Goal: Navigation & Orientation: Find specific page/section

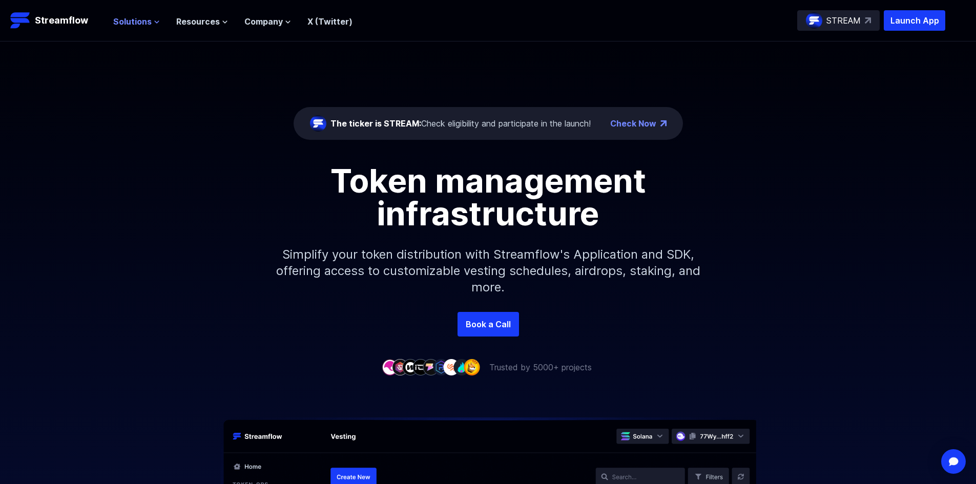
click at [117, 22] on span "Solutions" at bounding box center [132, 21] width 38 height 12
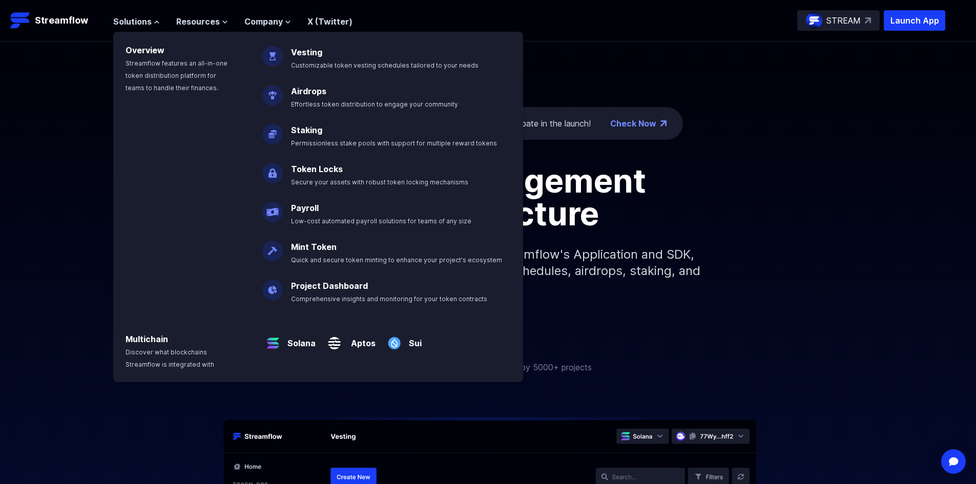
click at [305, 171] on link "Token Locks" at bounding box center [317, 169] width 52 height 10
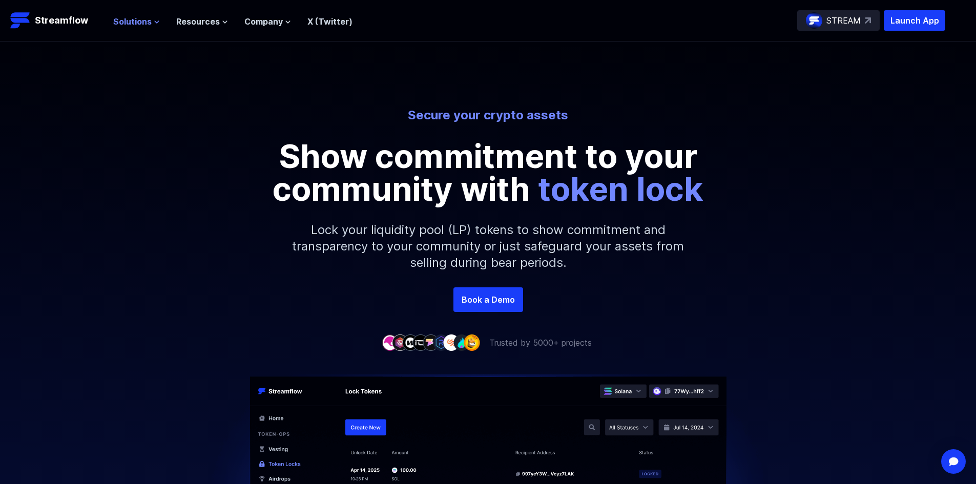
click at [128, 20] on span "Solutions" at bounding box center [132, 21] width 38 height 12
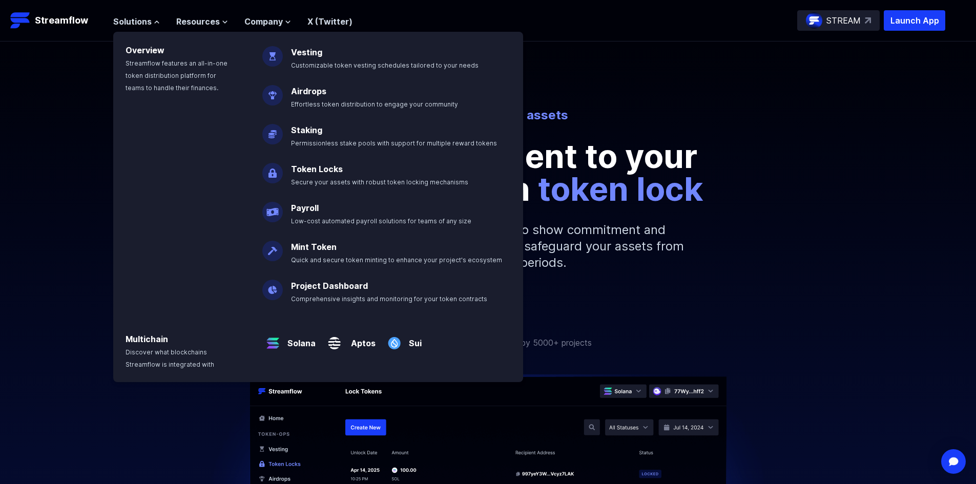
click at [278, 347] on img at bounding box center [272, 339] width 21 height 29
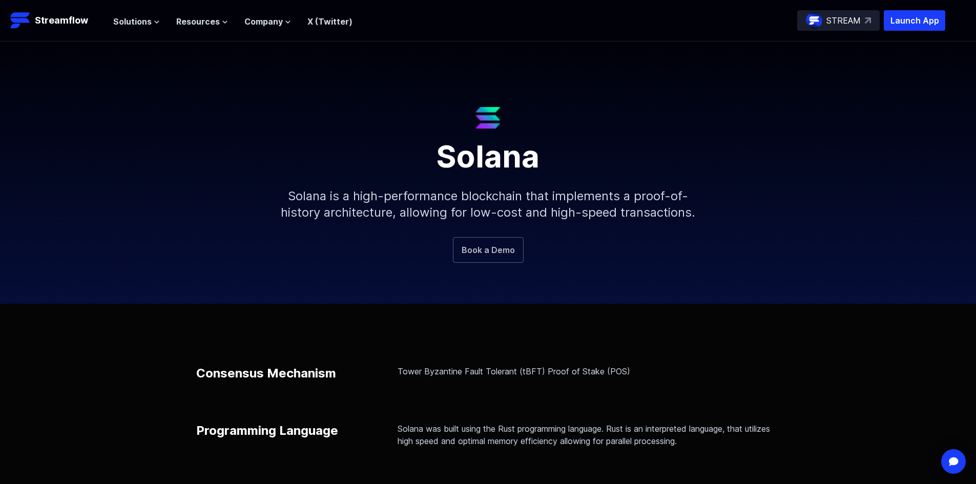
click at [481, 250] on link "Book a Demo" at bounding box center [488, 250] width 71 height 26
click at [120, 17] on span "Solutions" at bounding box center [132, 21] width 38 height 12
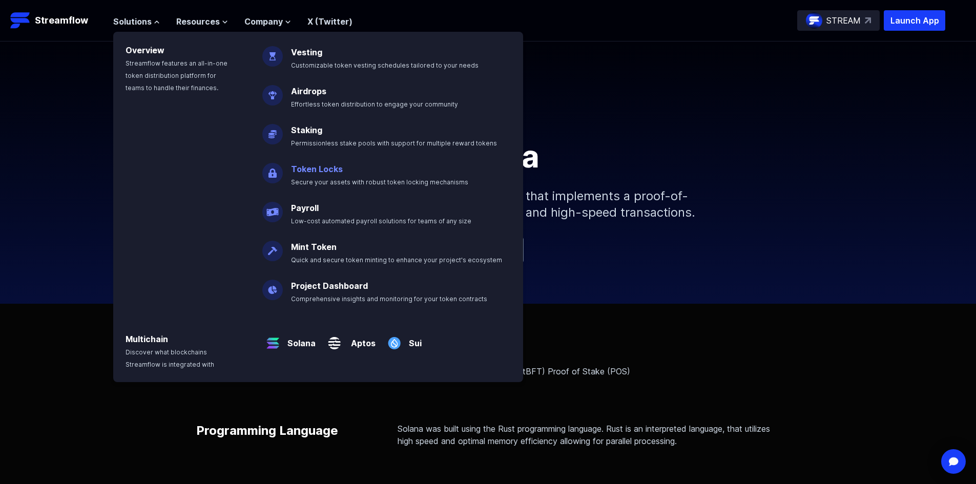
click at [296, 171] on link "Token Locks" at bounding box center [317, 169] width 52 height 10
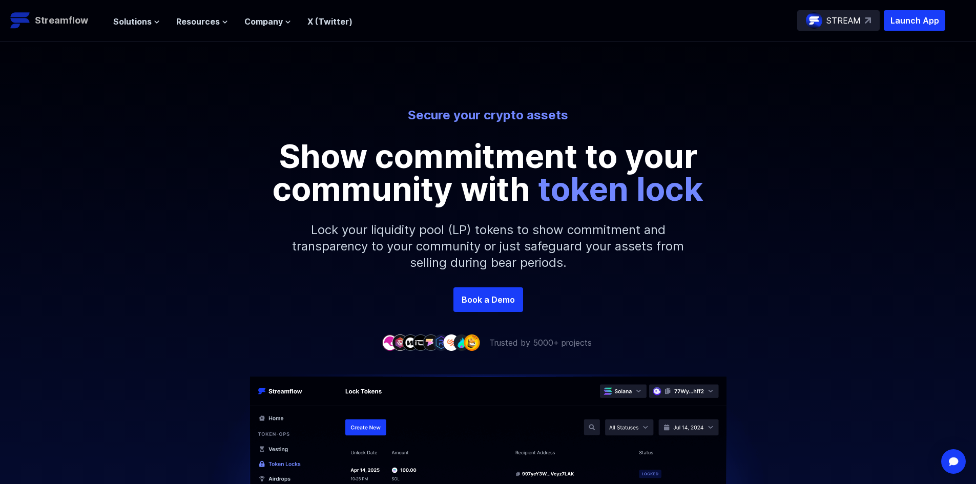
click at [48, 15] on p "Streamflow" at bounding box center [61, 20] width 53 height 14
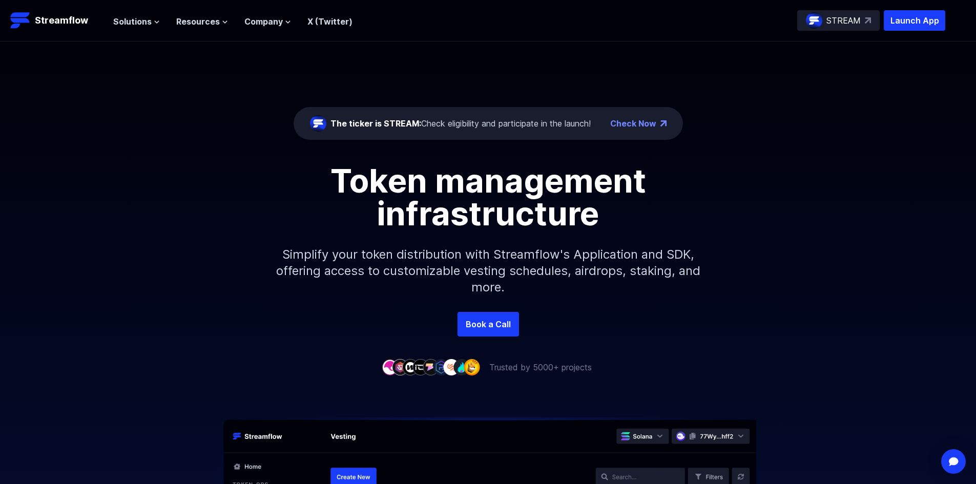
click at [633, 124] on link "Check Now" at bounding box center [633, 123] width 46 height 12
click at [132, 21] on span "Solutions" at bounding box center [132, 21] width 38 height 12
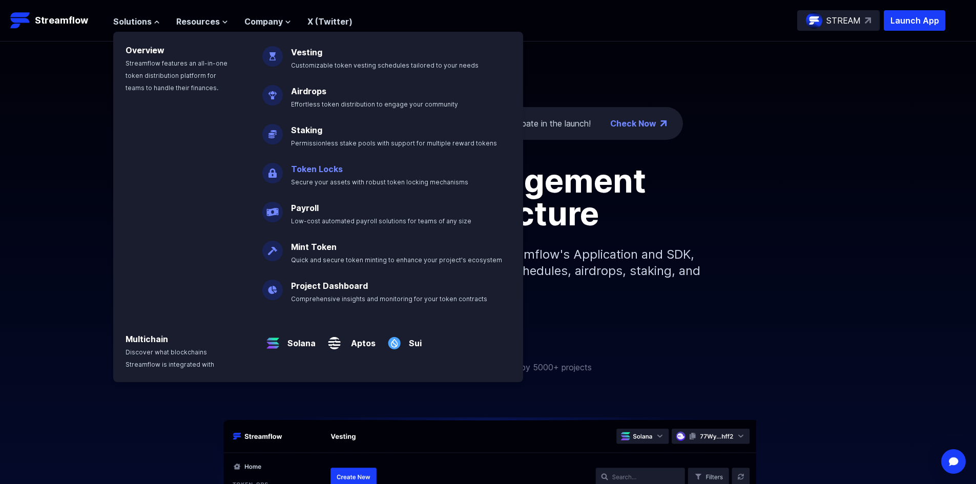
click at [297, 171] on link "Token Locks" at bounding box center [317, 169] width 52 height 10
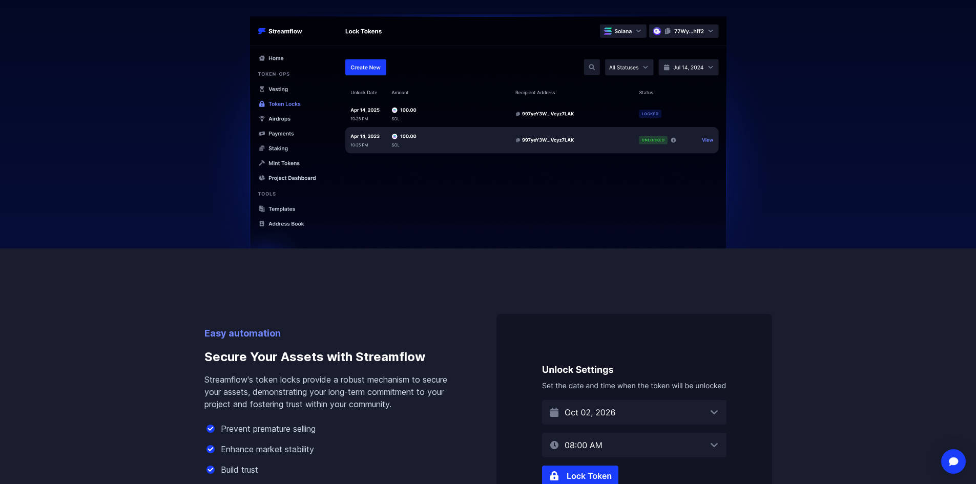
scroll to position [359, 0]
click at [635, 71] on img at bounding box center [488, 146] width 584 height 260
drag, startPoint x: 362, startPoint y: 68, endPoint x: 395, endPoint y: 206, distance: 142.2
click at [364, 69] on img at bounding box center [488, 146] width 584 height 260
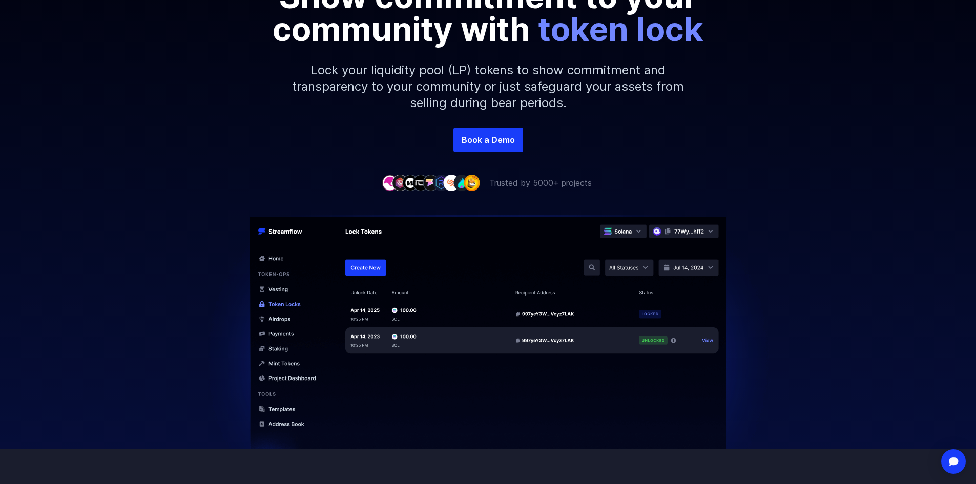
scroll to position [154, 0]
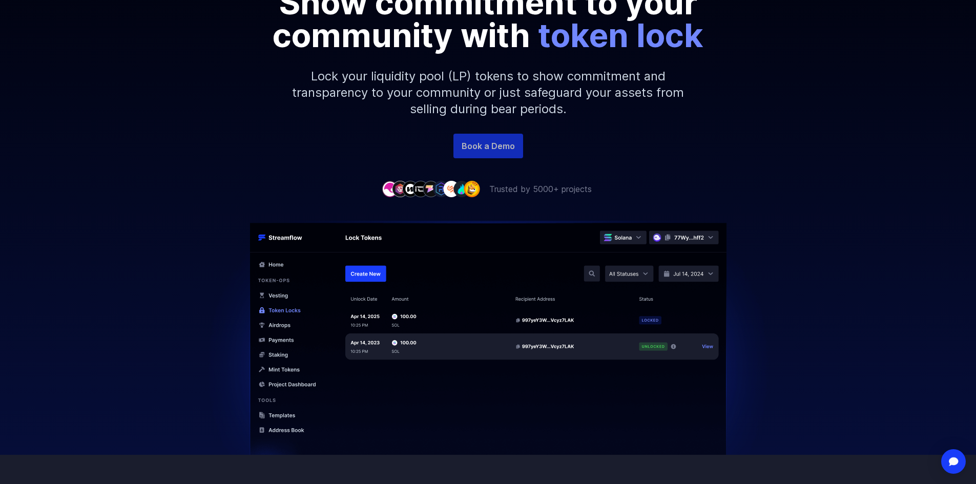
click at [475, 146] on link "Book a Demo" at bounding box center [488, 146] width 70 height 25
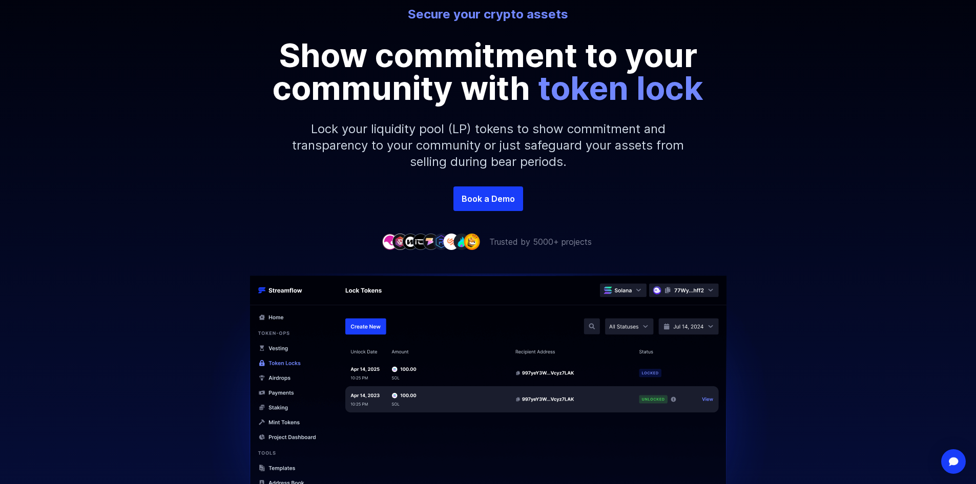
scroll to position [0, 0]
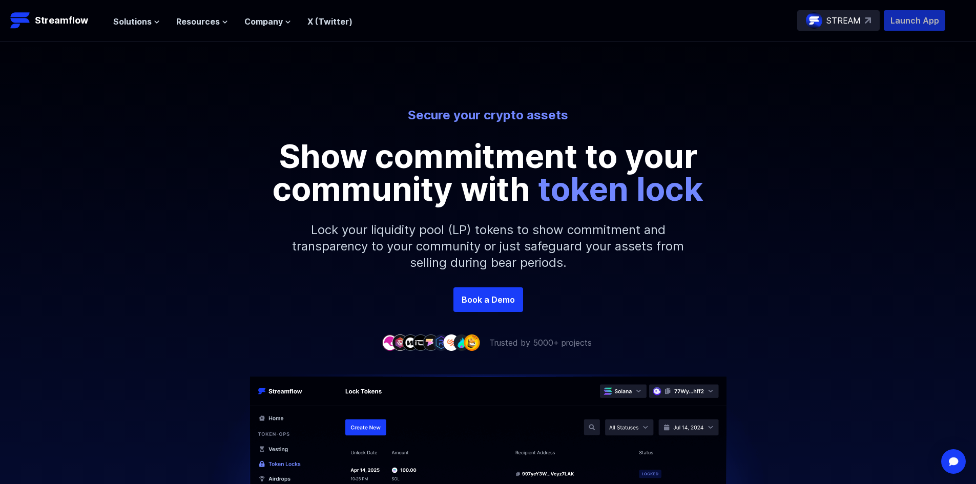
click at [895, 27] on p "Launch App" at bounding box center [914, 20] width 61 height 20
